Goal: Task Accomplishment & Management: Manage account settings

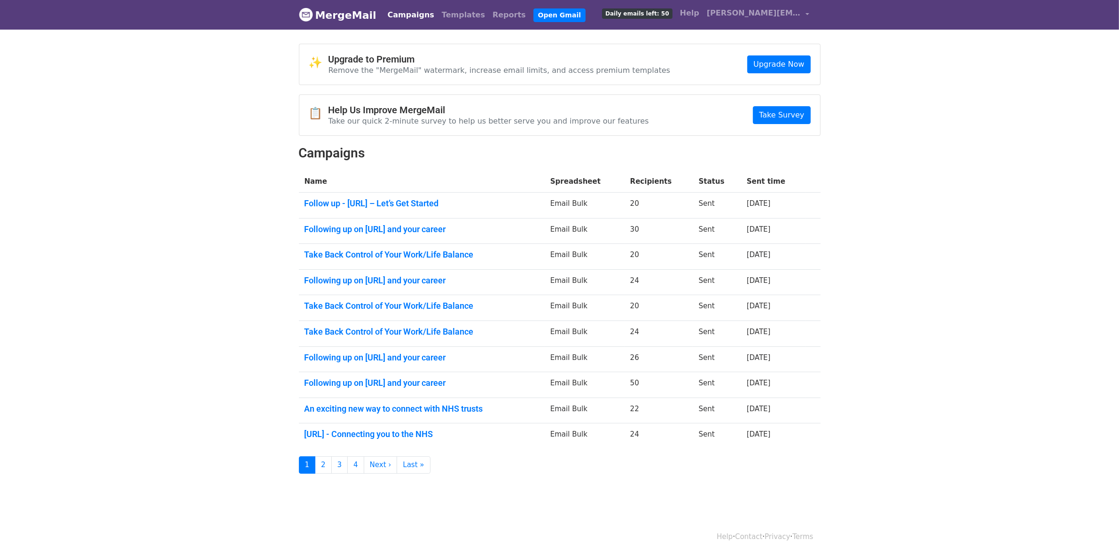
click at [407, 14] on link "Campaigns" at bounding box center [411, 15] width 54 height 19
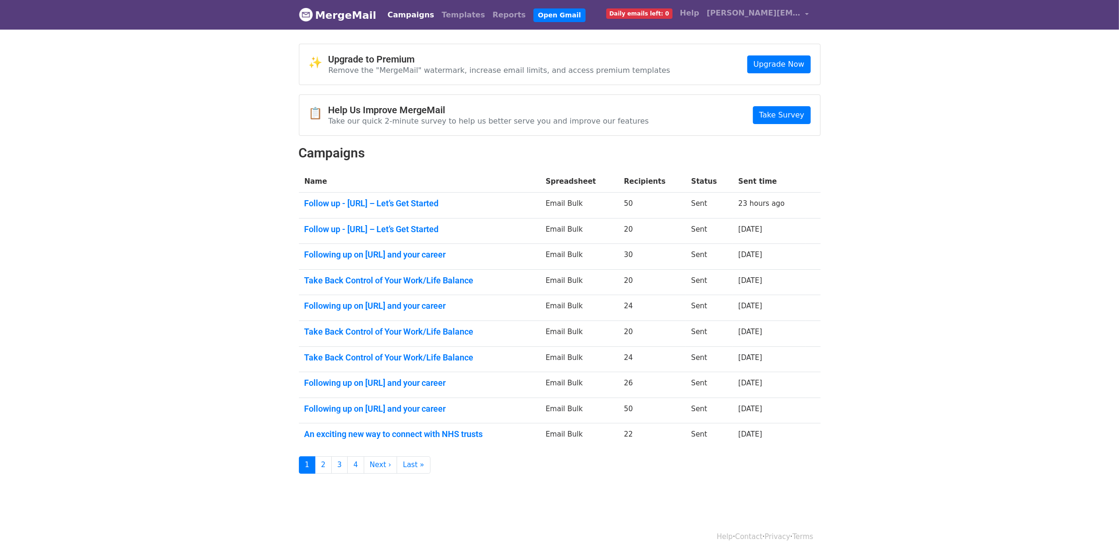
click at [389, 15] on link "Campaigns" at bounding box center [411, 15] width 54 height 19
